Goal: Navigation & Orientation: Find specific page/section

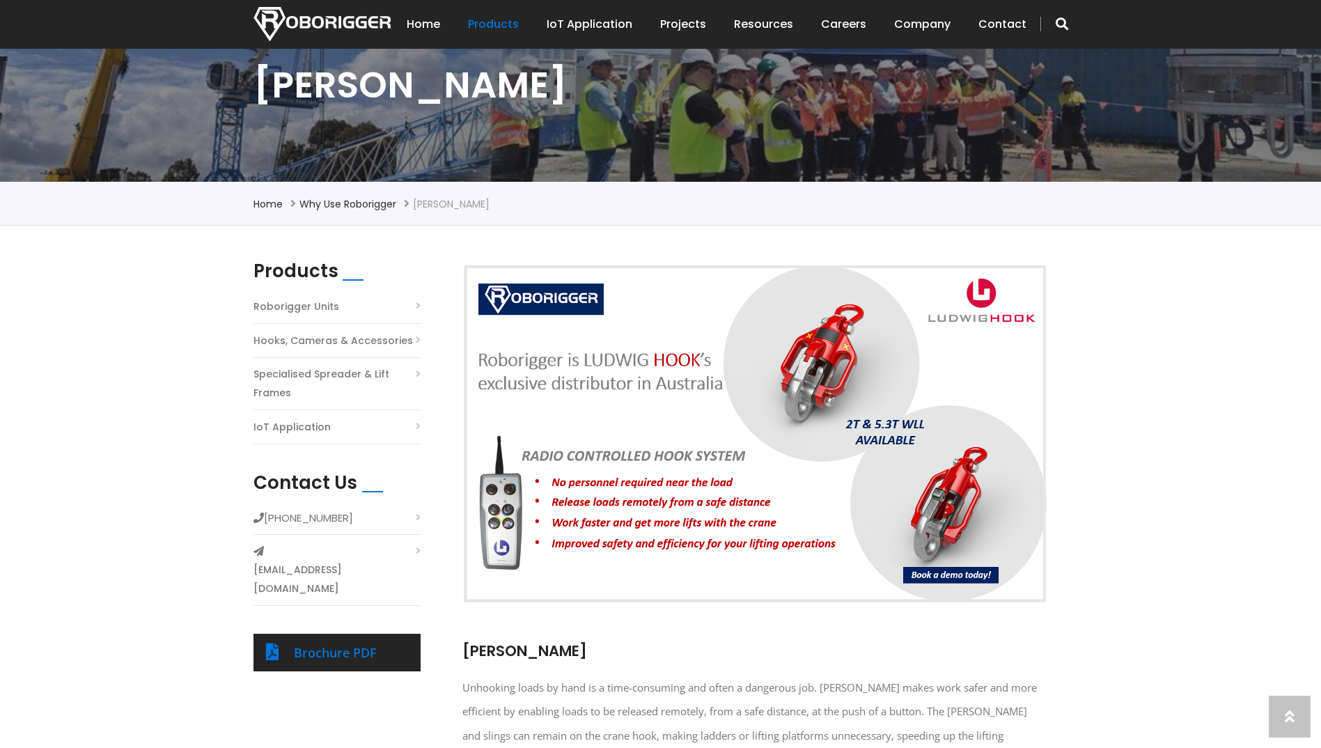
scroll to position [279, 0]
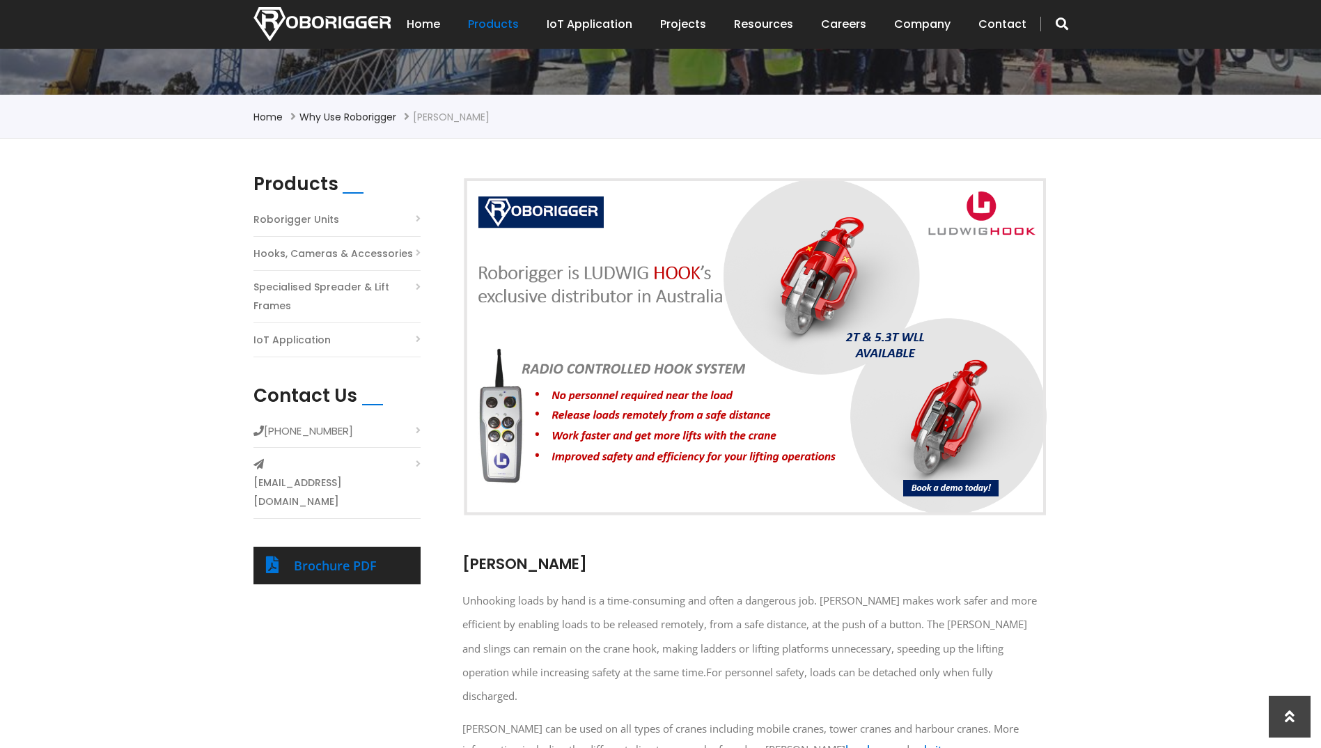
click at [314, 188] on h2 "Products" at bounding box center [295, 184] width 85 height 22
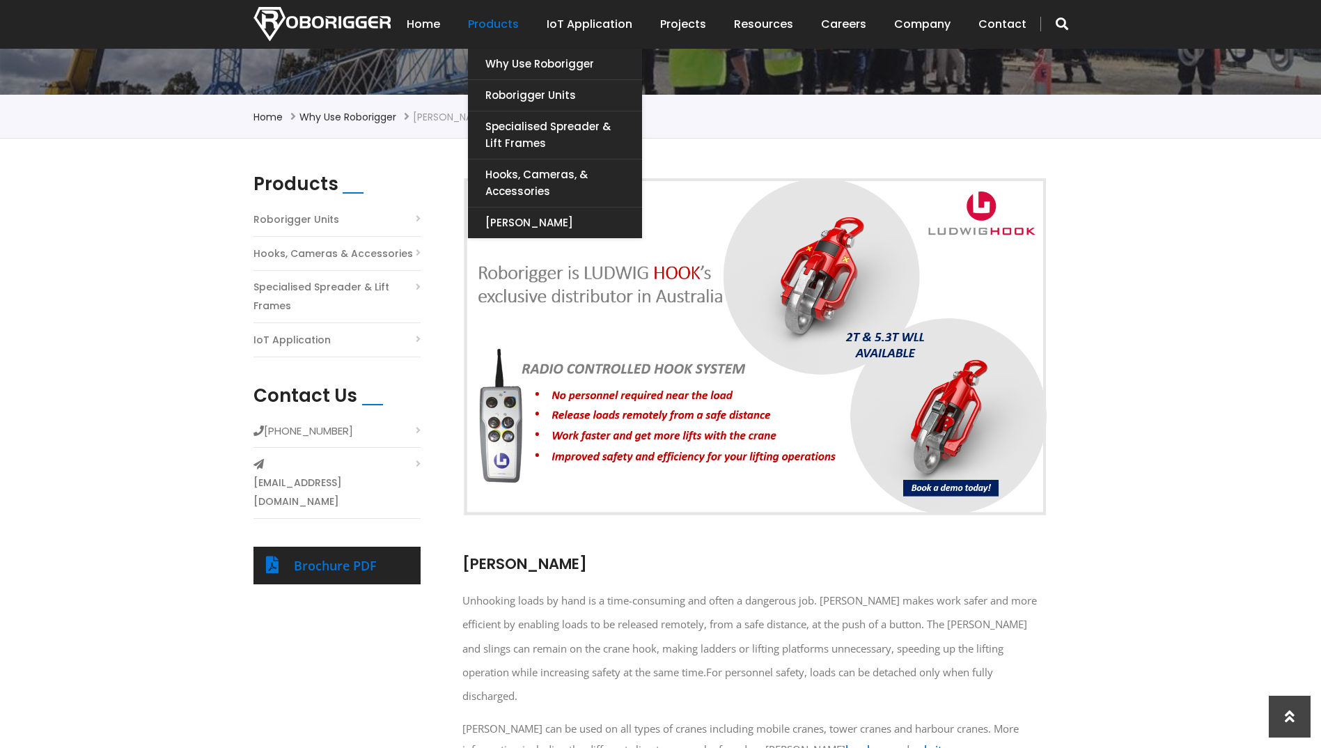
click at [499, 27] on link "Products" at bounding box center [493, 24] width 51 height 43
click at [506, 19] on link "Products" at bounding box center [493, 24] width 51 height 43
click at [546, 179] on link "Hooks, Cameras, & Accessories" at bounding box center [555, 182] width 174 height 47
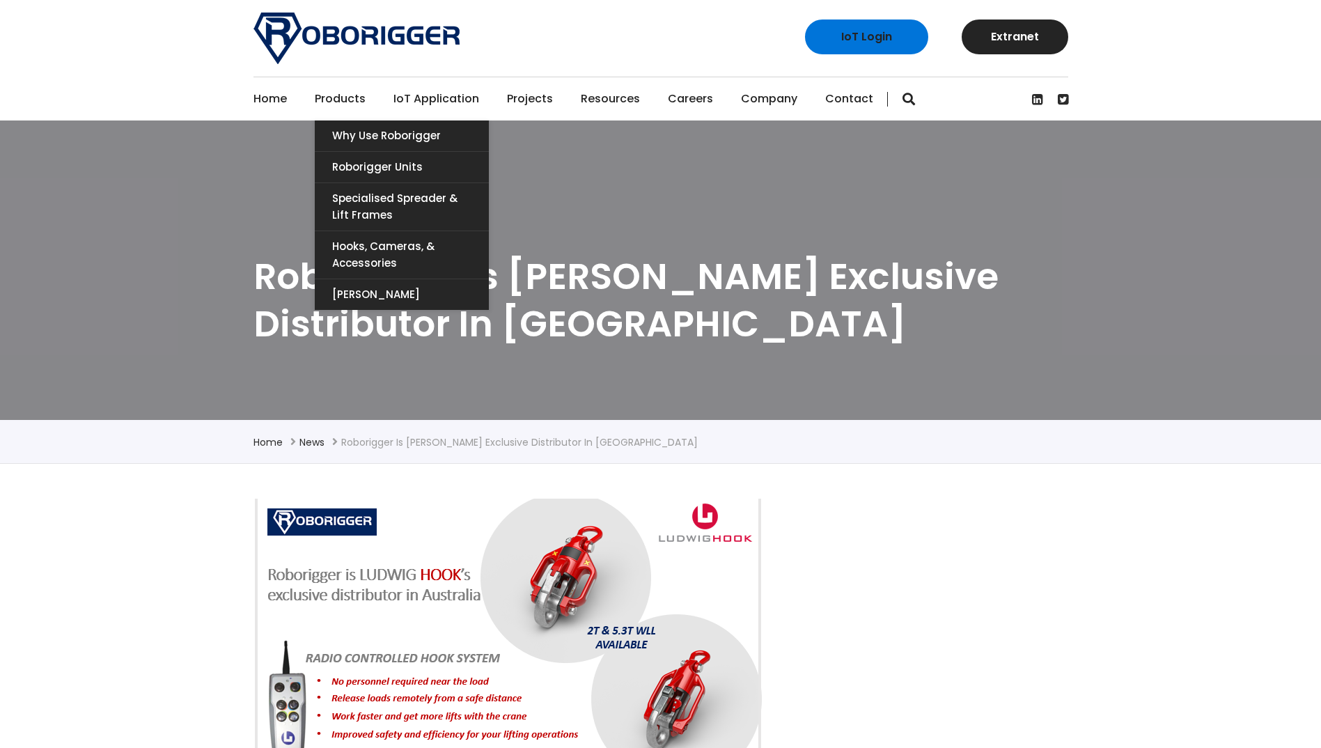
click at [346, 102] on link "Products" at bounding box center [340, 98] width 51 height 43
click at [350, 98] on link "Products" at bounding box center [340, 98] width 51 height 43
click at [366, 173] on link "Roborigger Units" at bounding box center [402, 167] width 174 height 31
click at [368, 299] on link "[PERSON_NAME]" at bounding box center [402, 294] width 174 height 31
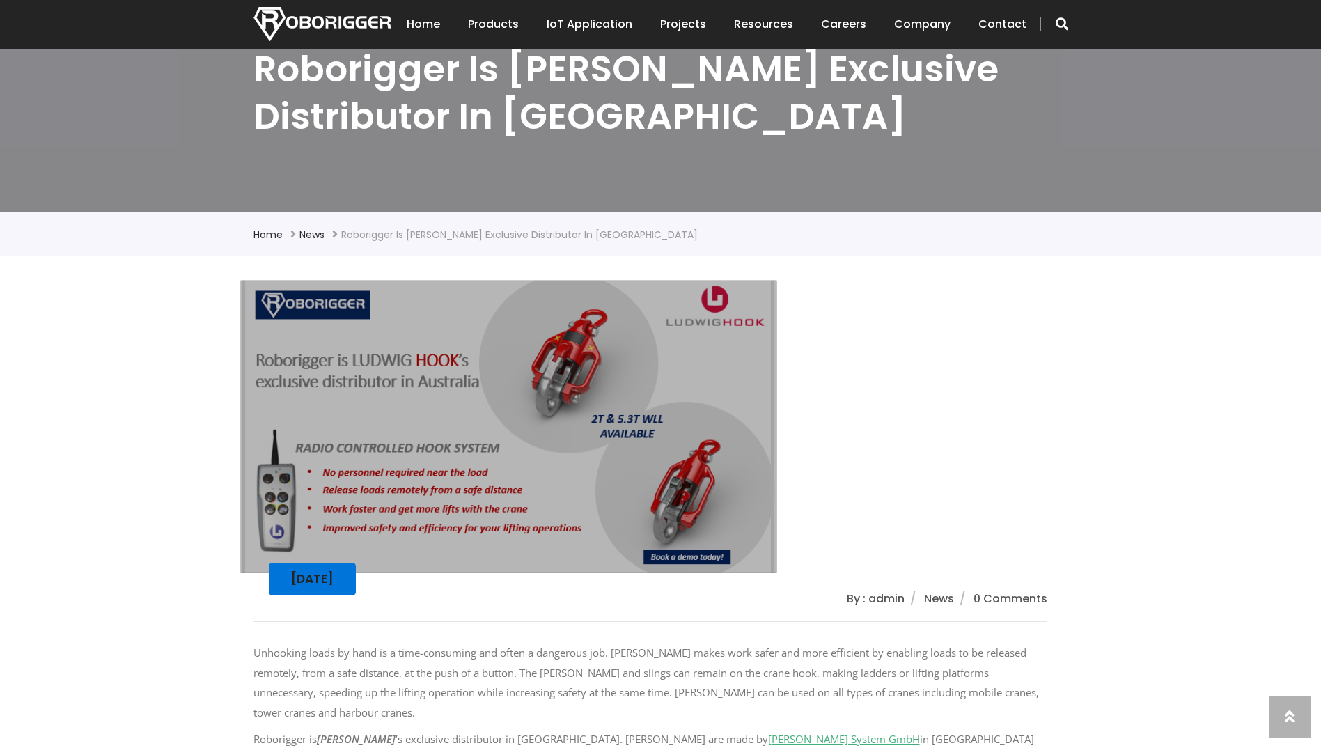
scroll to position [209, 0]
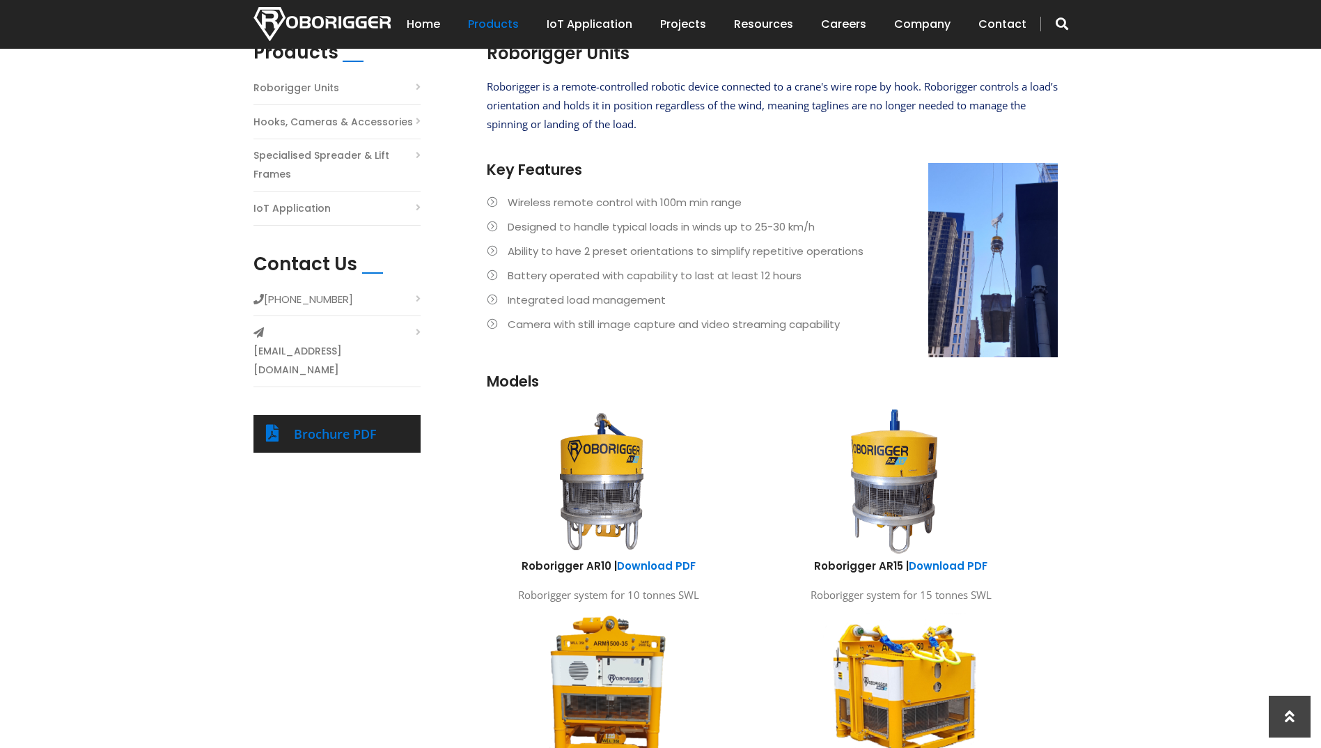
scroll to position [696, 0]
